Goal: Use online tool/utility: Utilize a website feature to perform a specific function

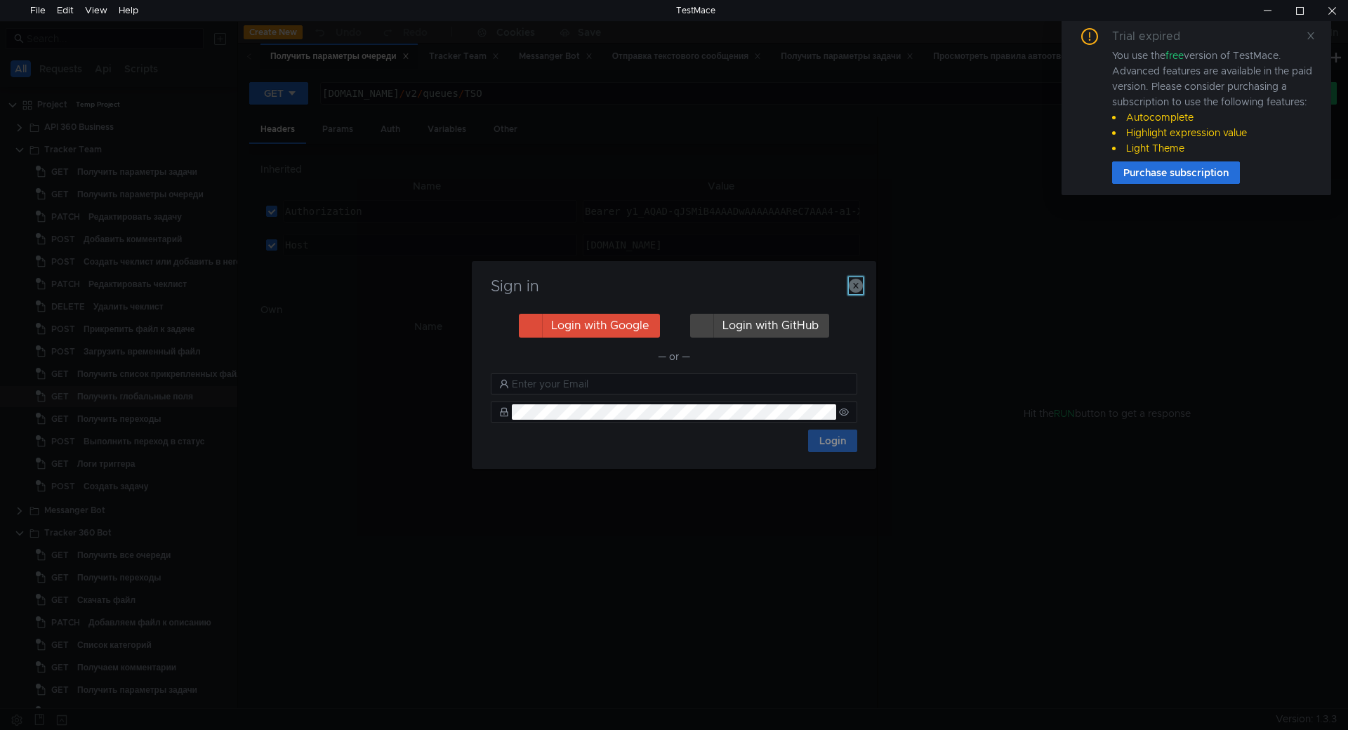
click at [861, 289] on icon "button" at bounding box center [856, 286] width 14 height 14
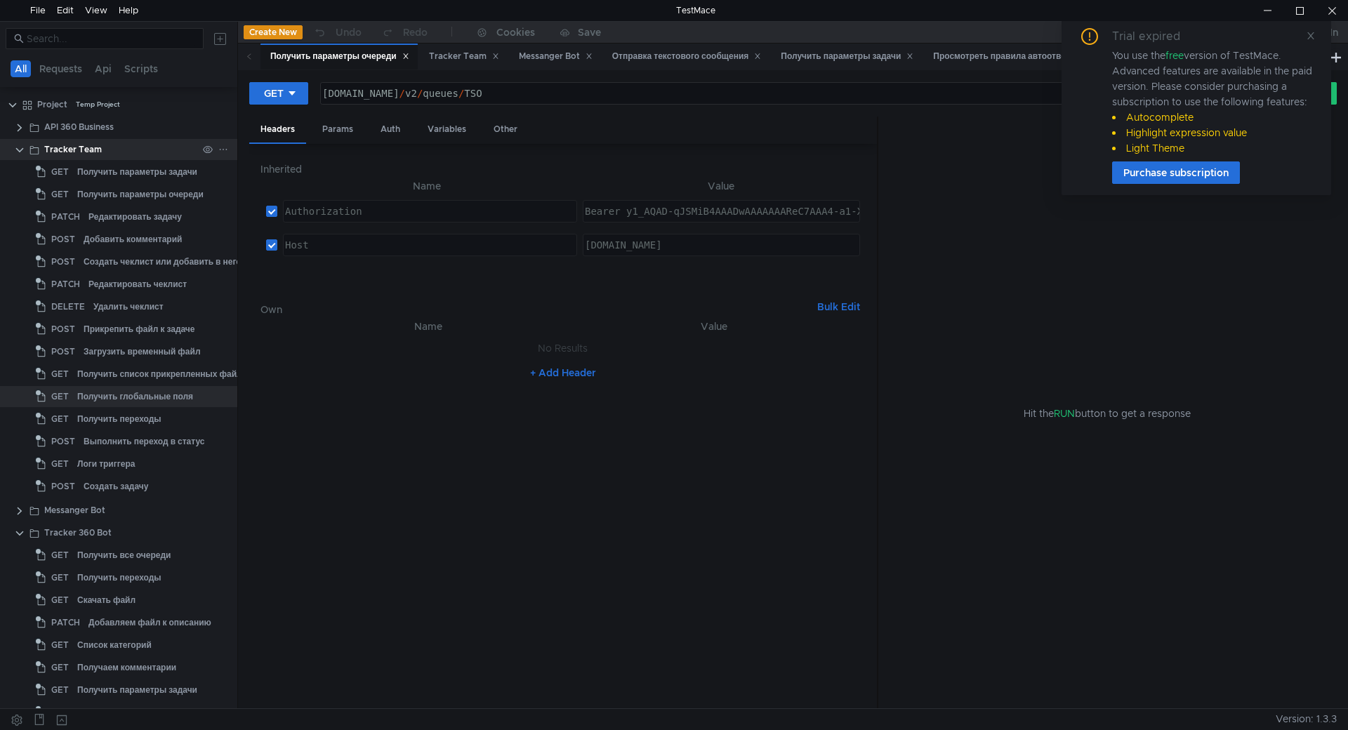
click at [21, 150] on clr-icon at bounding box center [19, 150] width 11 height 11
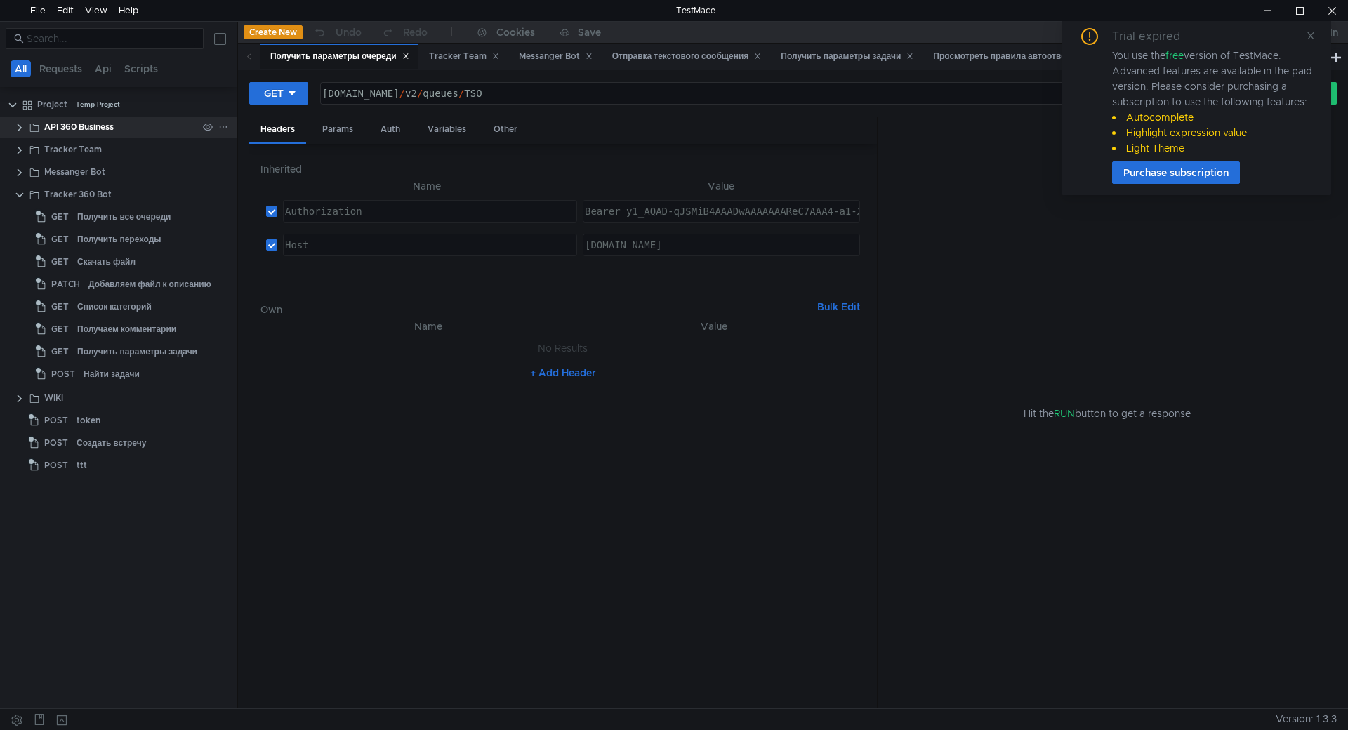
click at [24, 128] on clr-icon at bounding box center [19, 127] width 11 height 11
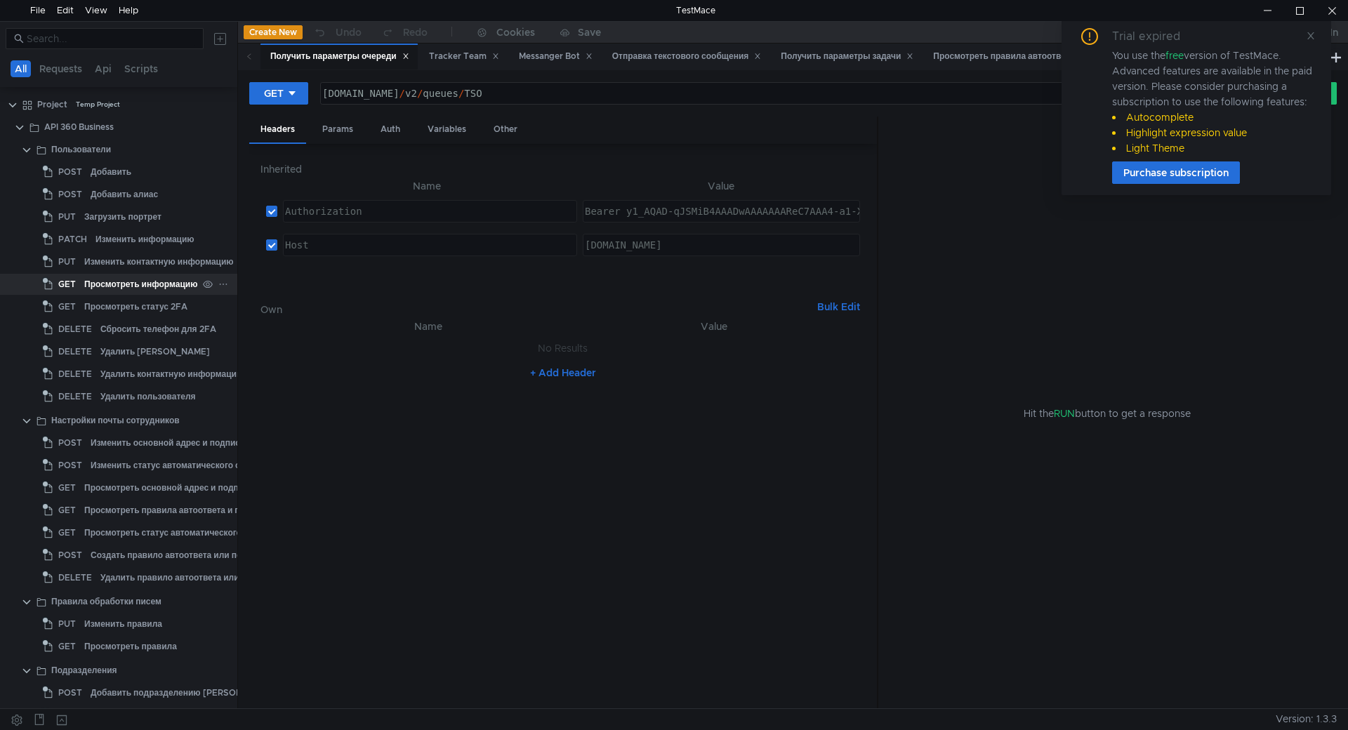
click at [134, 284] on div "Просмотреть информацию" at bounding box center [140, 284] width 113 height 21
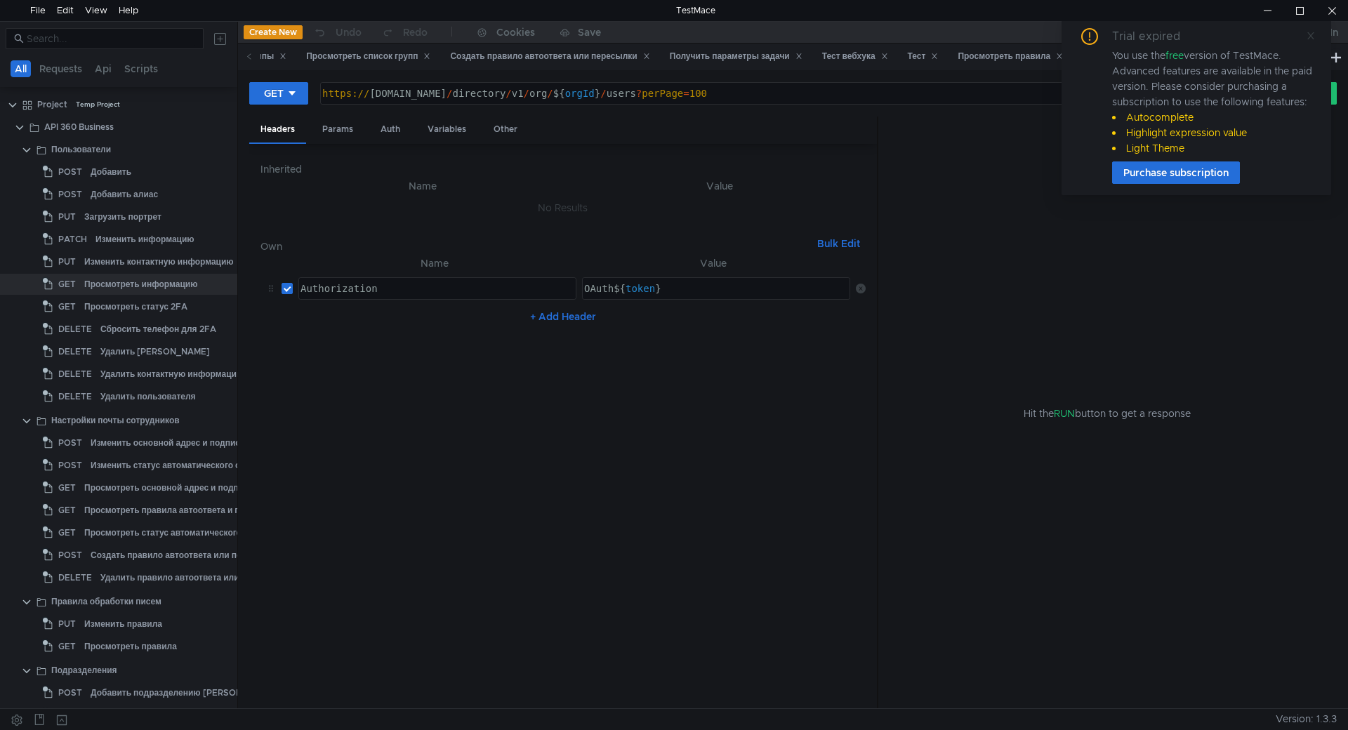
click at [1311, 34] on icon at bounding box center [1311, 36] width 10 height 10
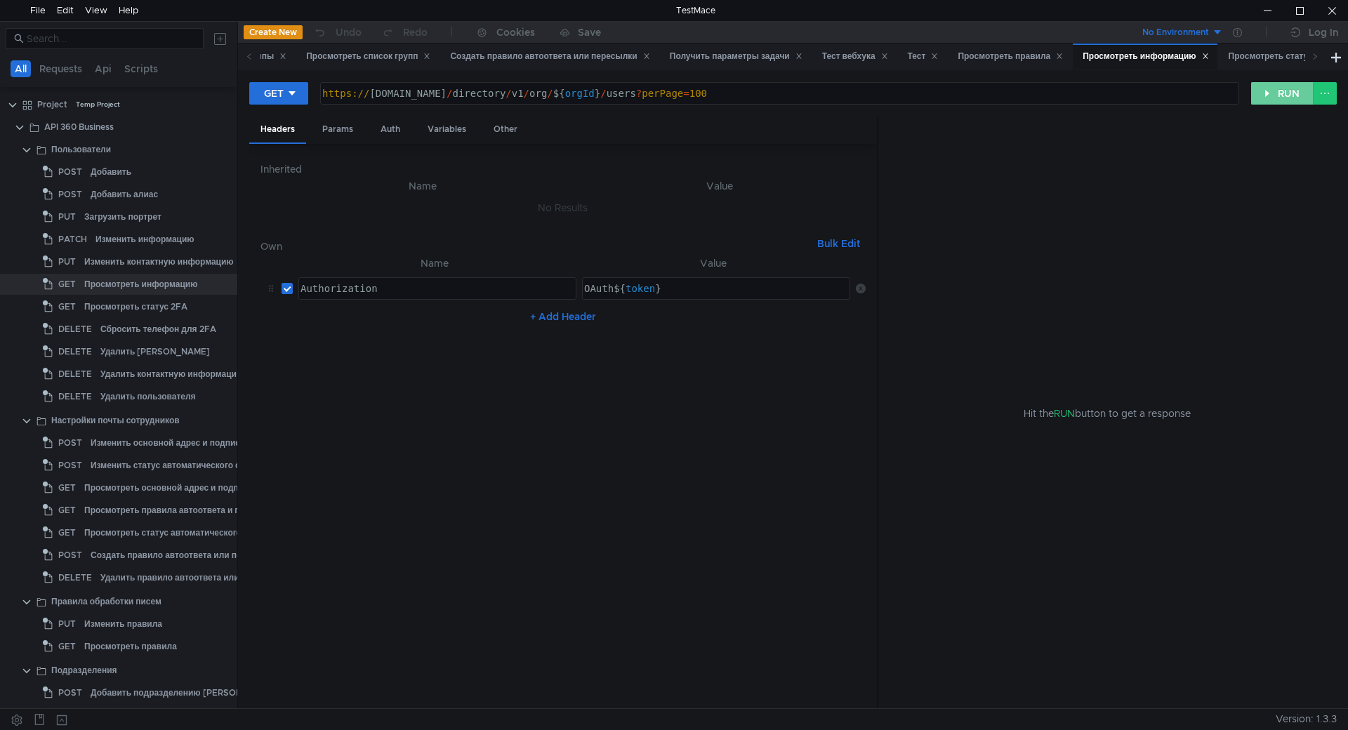
click at [1287, 90] on button "RUN" at bounding box center [1282, 93] width 62 height 22
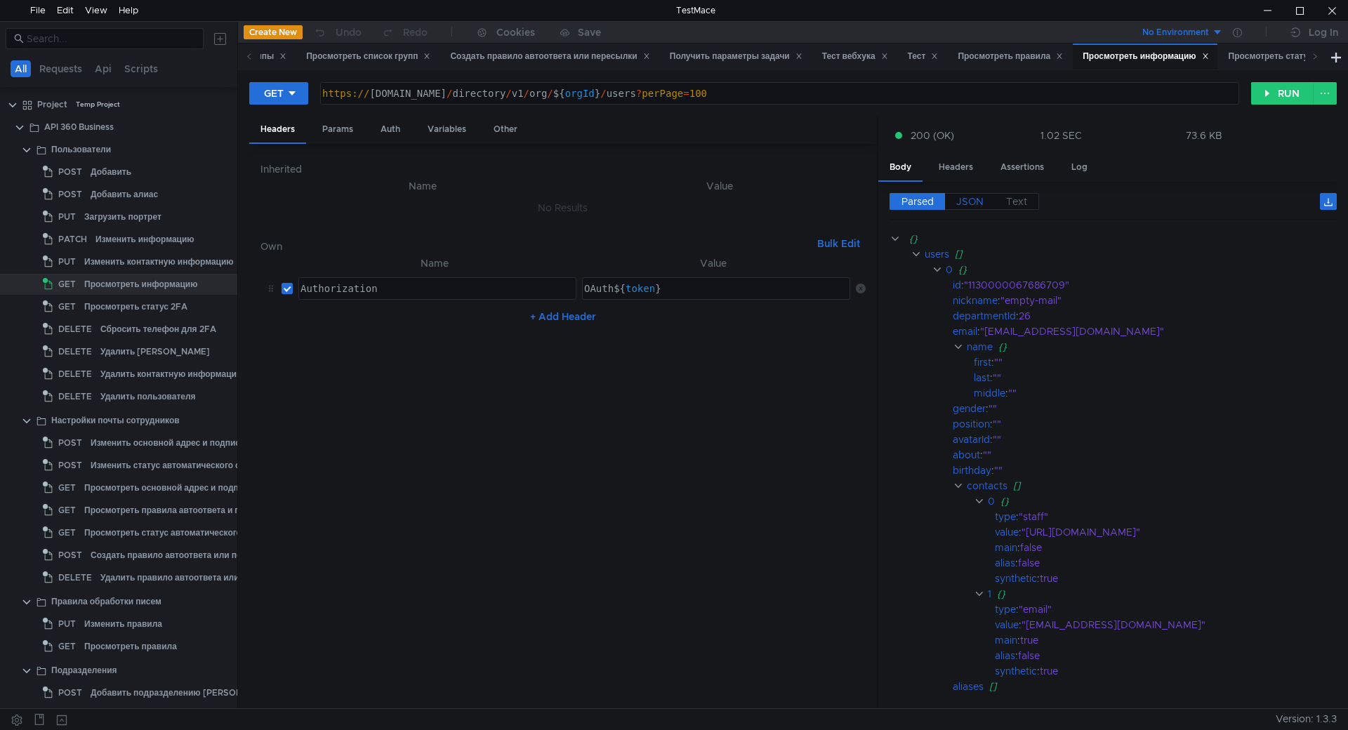
click at [965, 201] on span "JSON" at bounding box center [969, 201] width 27 height 13
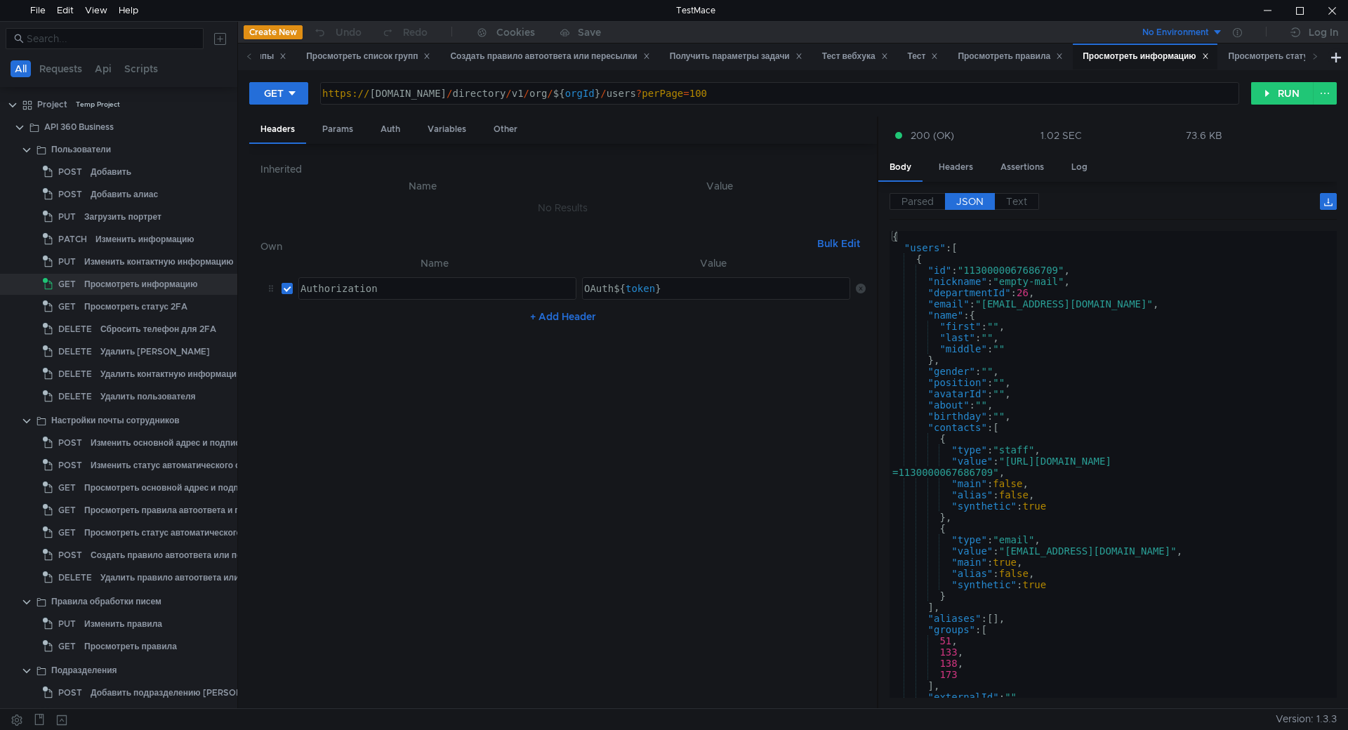
click at [1016, 383] on div "{ "users" : [ { "id" : "1130000067686709" , "nickname" : "empty-mail" , "depart…" at bounding box center [1110, 473] width 442 height 484
type textarea ""position": "","
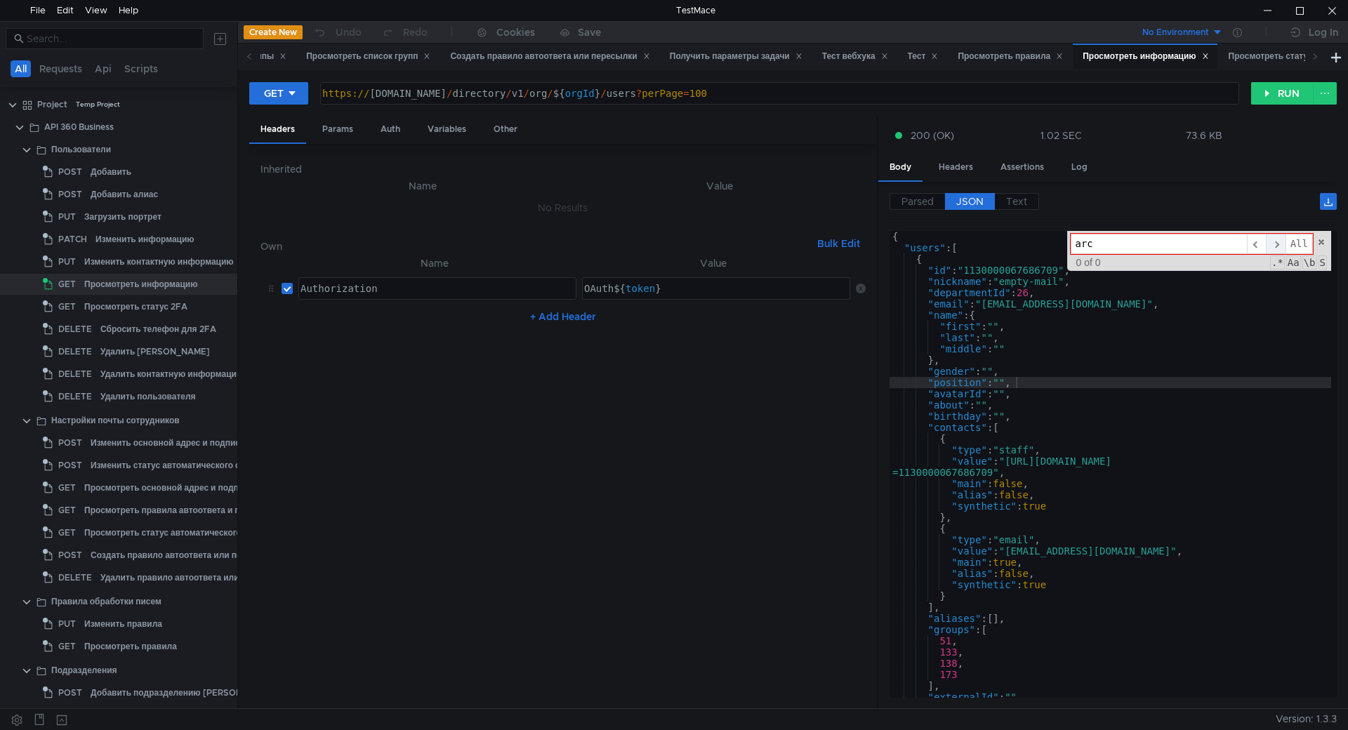
type input "arc"
click at [1271, 244] on span "​" at bounding box center [1276, 244] width 20 height 20
click at [1323, 240] on span at bounding box center [1321, 242] width 10 height 10
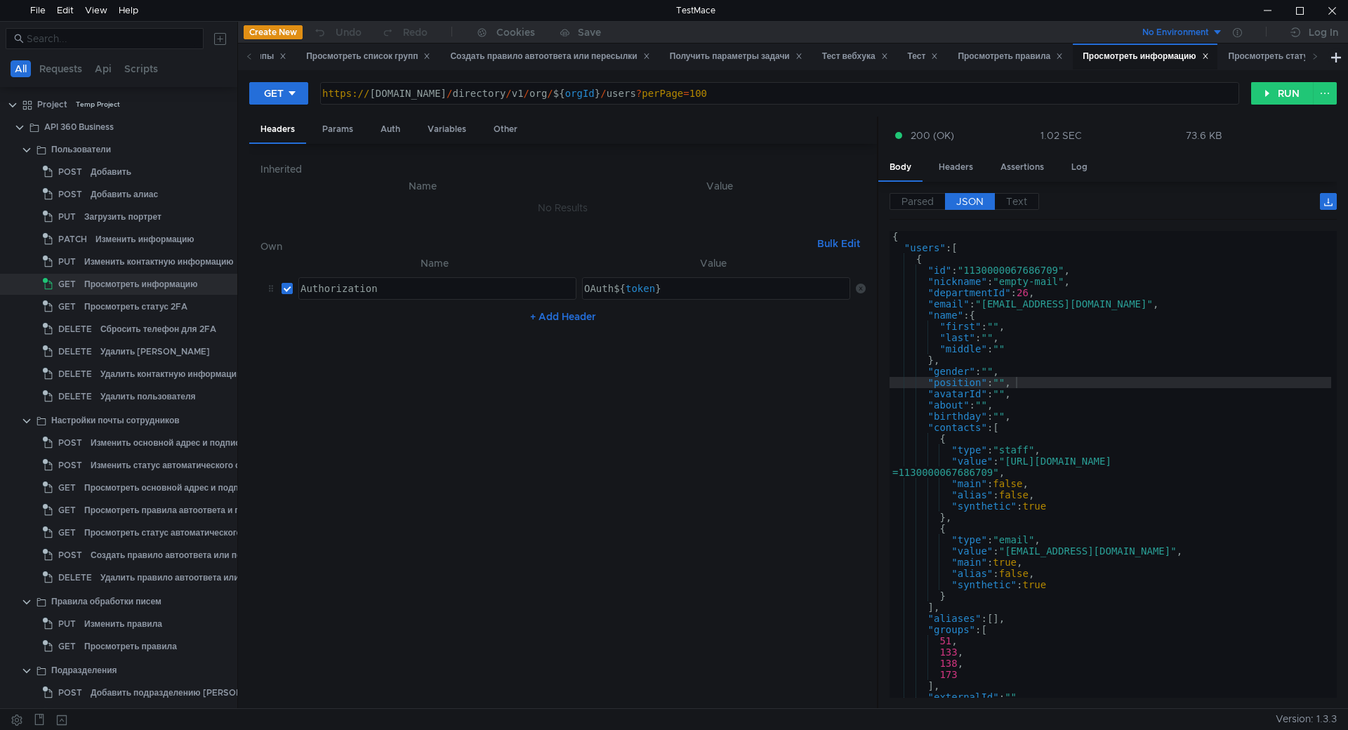
click at [461, 375] on nz-table "Name Value Authorization הההההההההההההההההההההההההההההההההההההההההההההההההההההה…" at bounding box center [562, 476] width 605 height 443
click at [998, 297] on div "{ "users" : [ { "id" : "1130000067686709" , "nickname" : "empty-mail" , "depart…" at bounding box center [1110, 475] width 442 height 489
click at [1035, 347] on div "{ "users" : [ { "id" : "1130000067686709" , "nickname" : "empty-mail" , "depart…" at bounding box center [1110, 475] width 442 height 489
type textarea ""middle": """
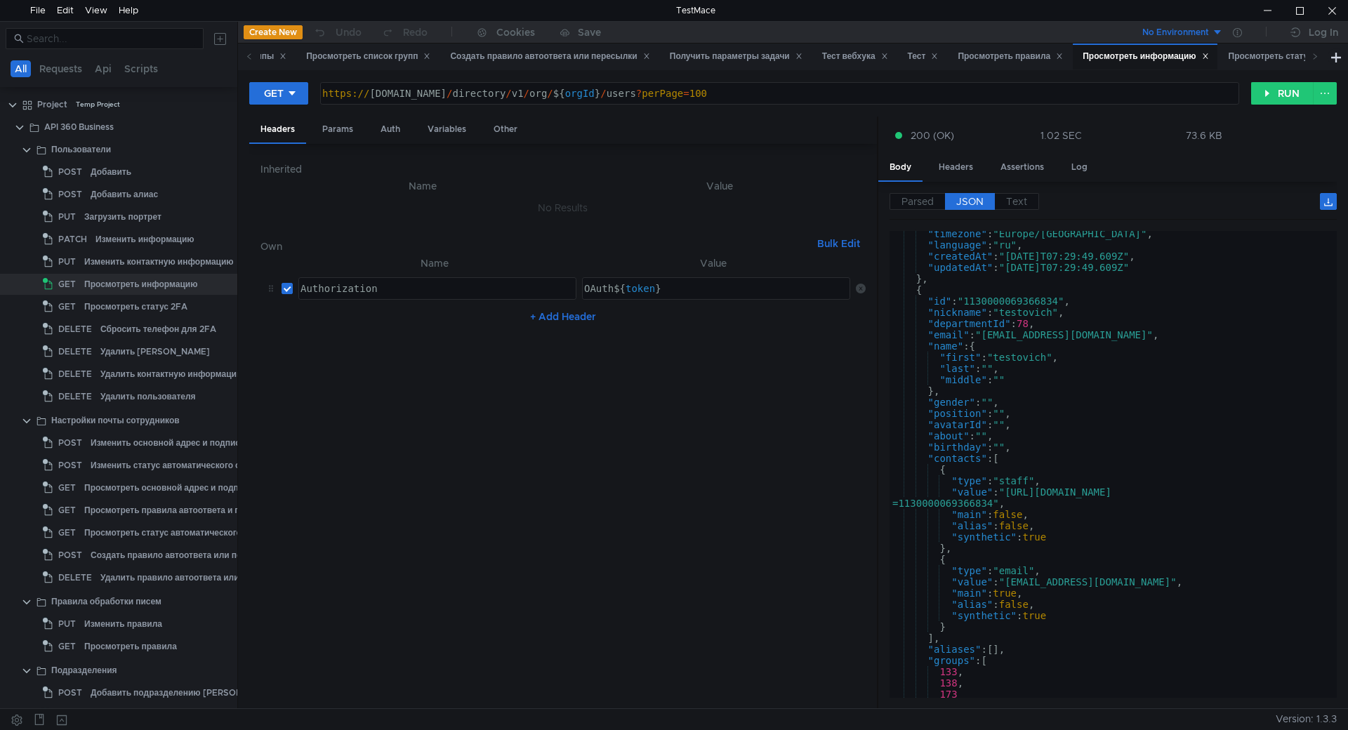
scroll to position [689, 0]
